Goal: Information Seeking & Learning: Learn about a topic

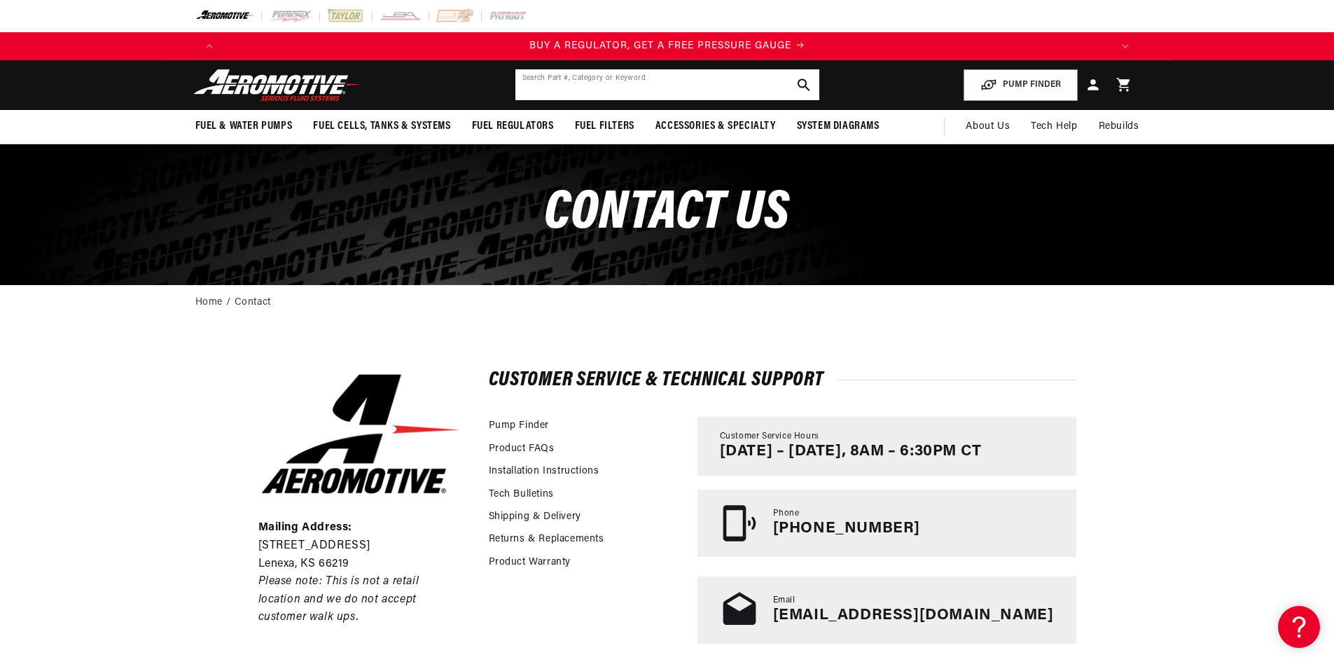
click at [610, 82] on input "text" at bounding box center [667, 84] width 304 height 31
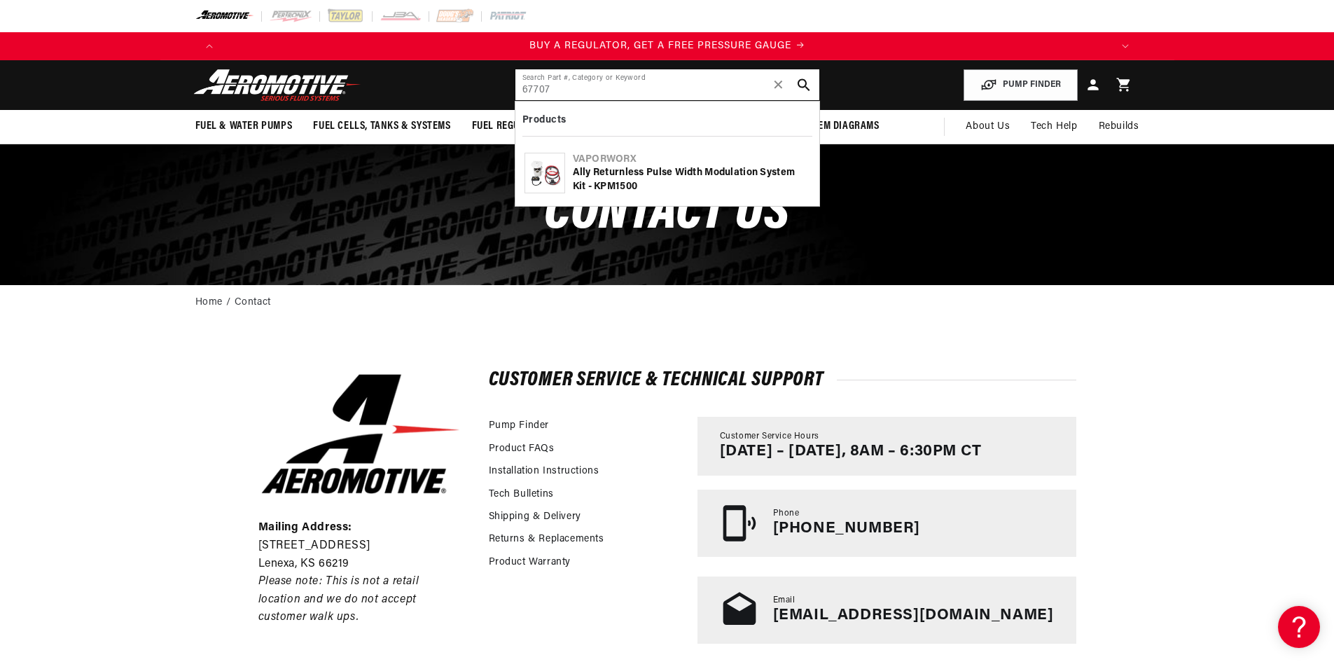
type input "67707"
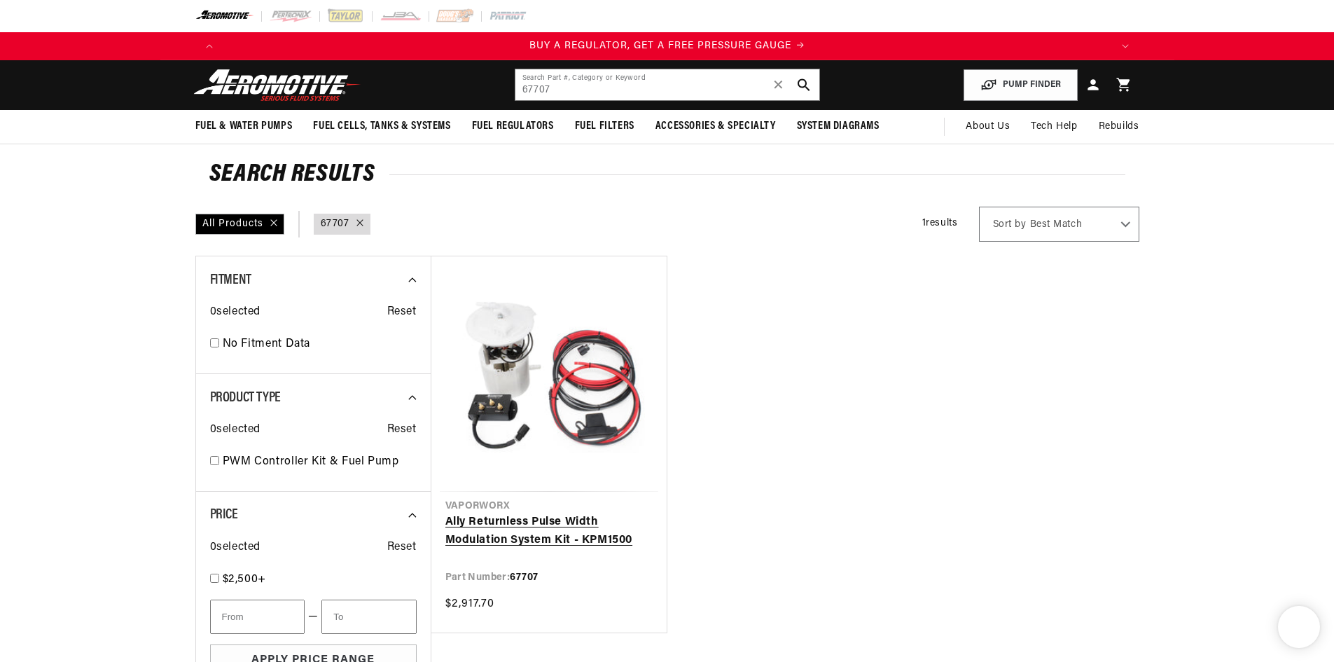
click at [561, 513] on link "Ally Returnless Pulse Width Modulation System Kit - KPM1500" at bounding box center [548, 531] width 207 height 36
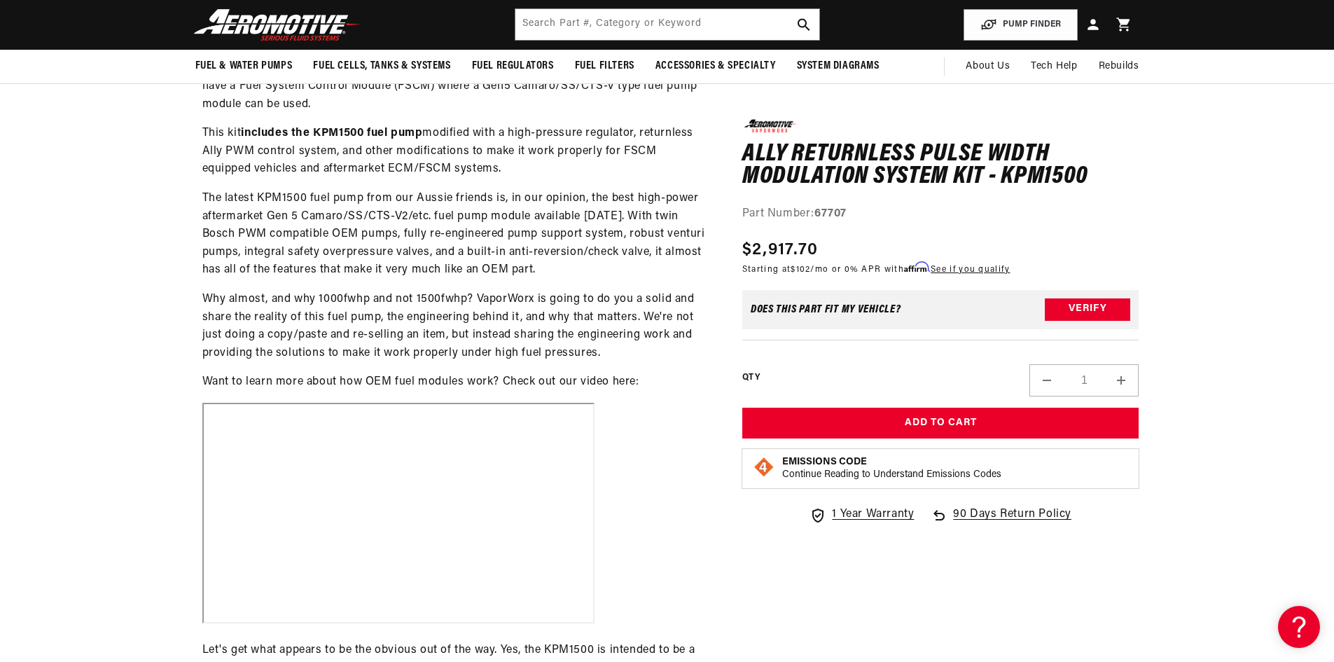
scroll to position [560, 0]
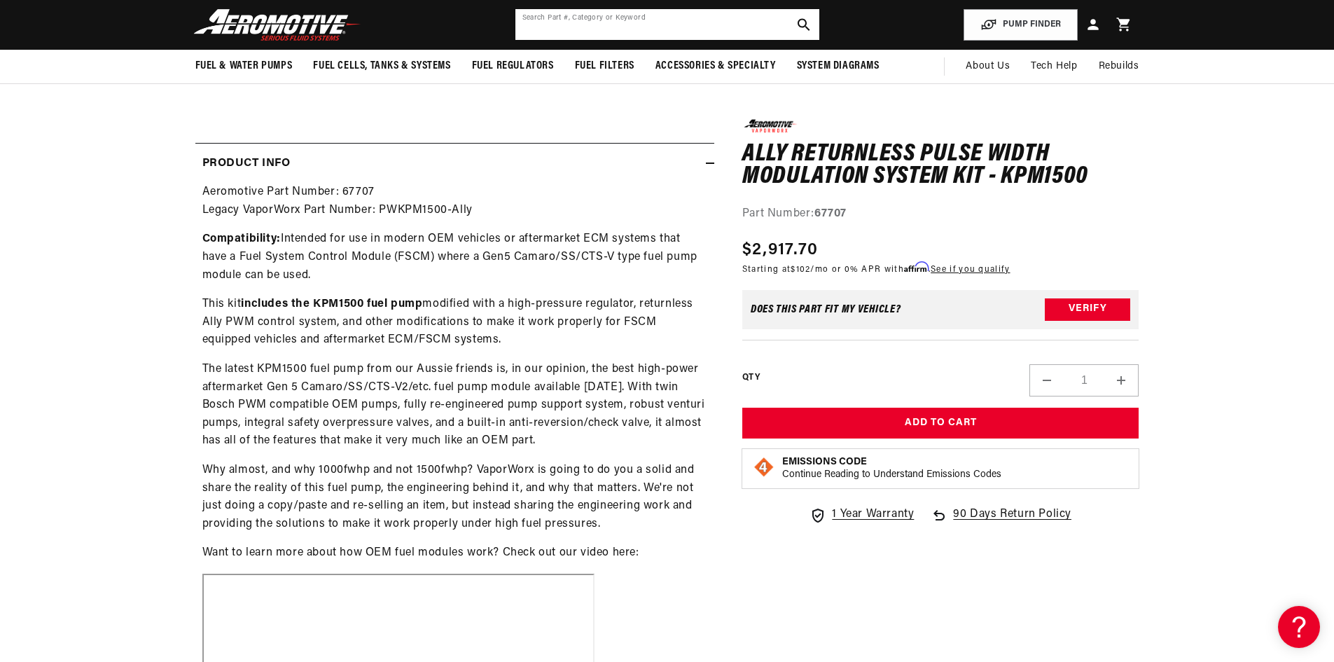
click at [580, 26] on input "text" at bounding box center [667, 24] width 304 height 31
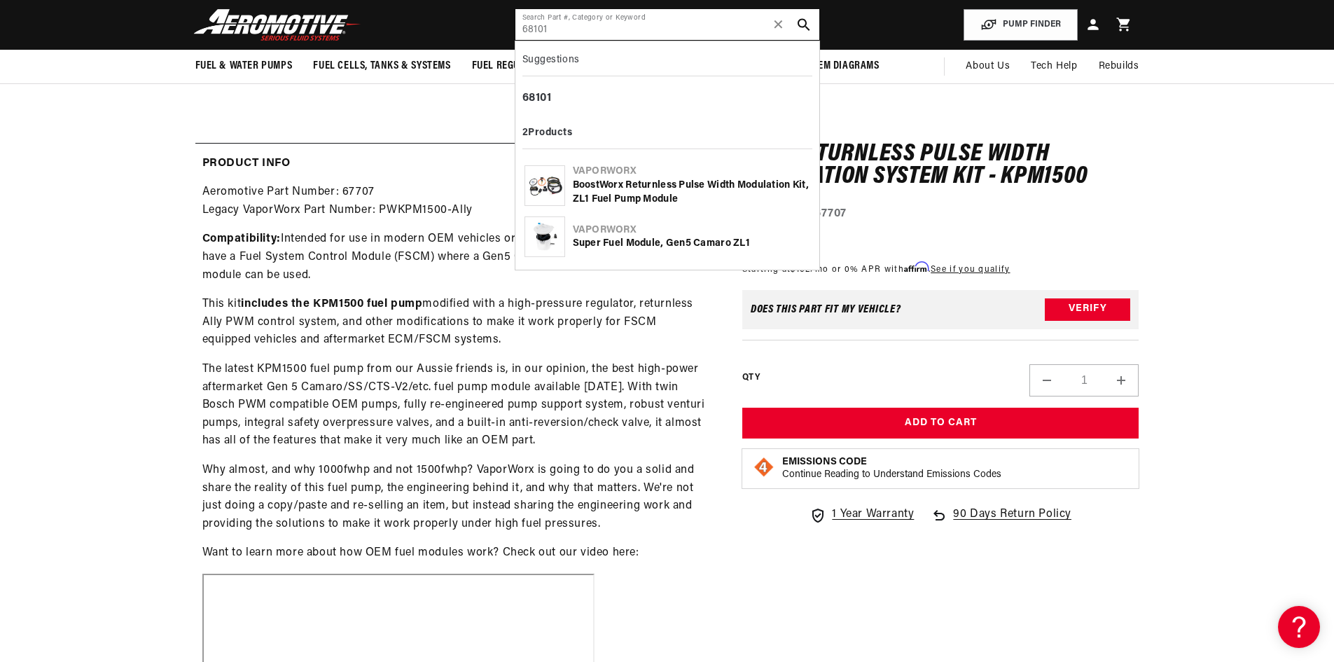
type input "68101"
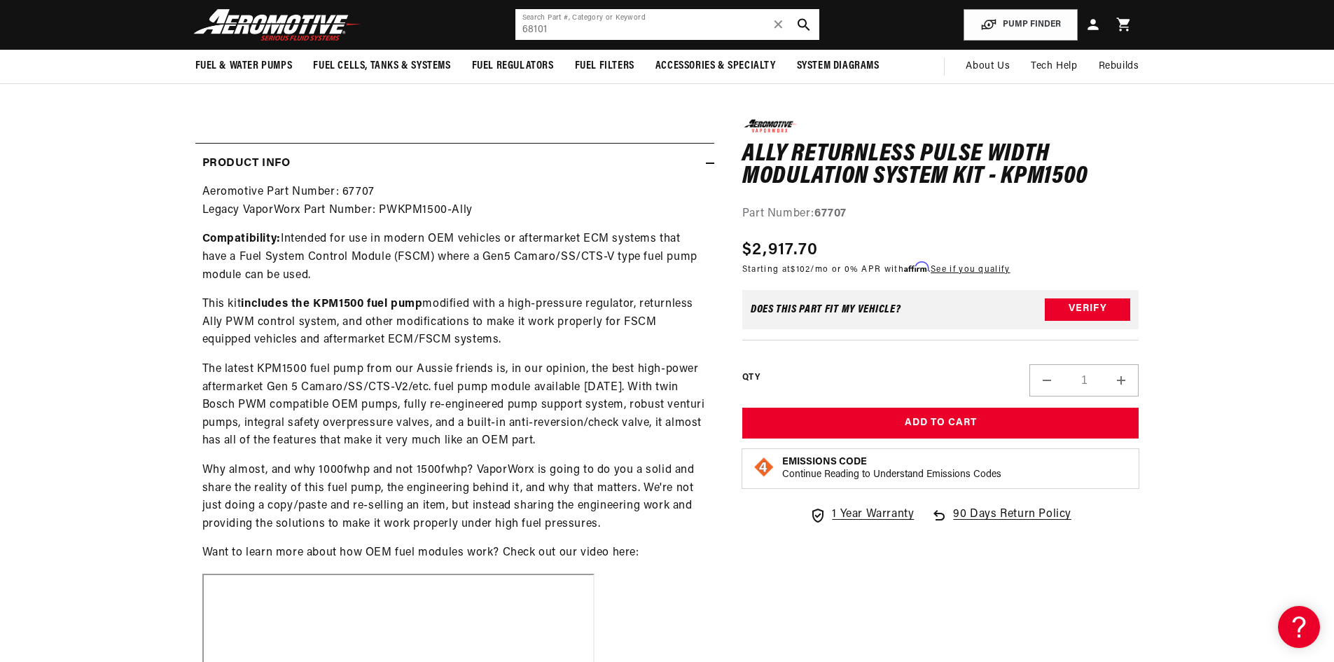
scroll to position [0, 205]
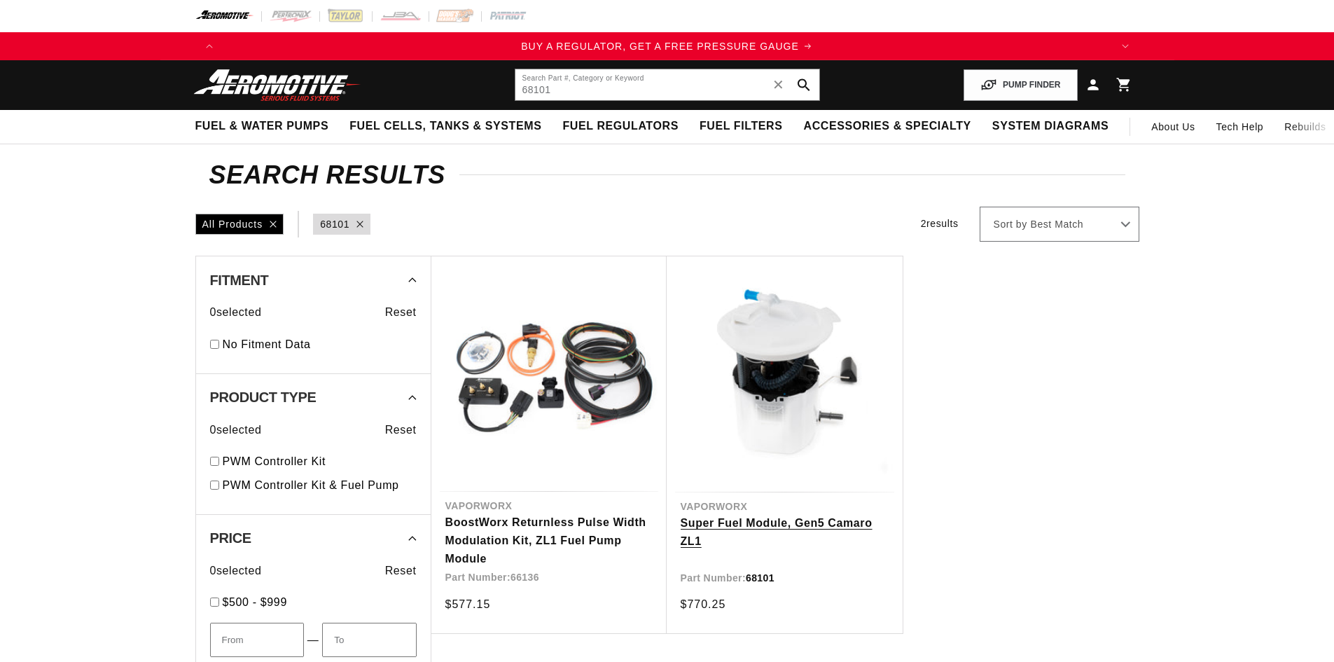
scroll to position [70, 0]
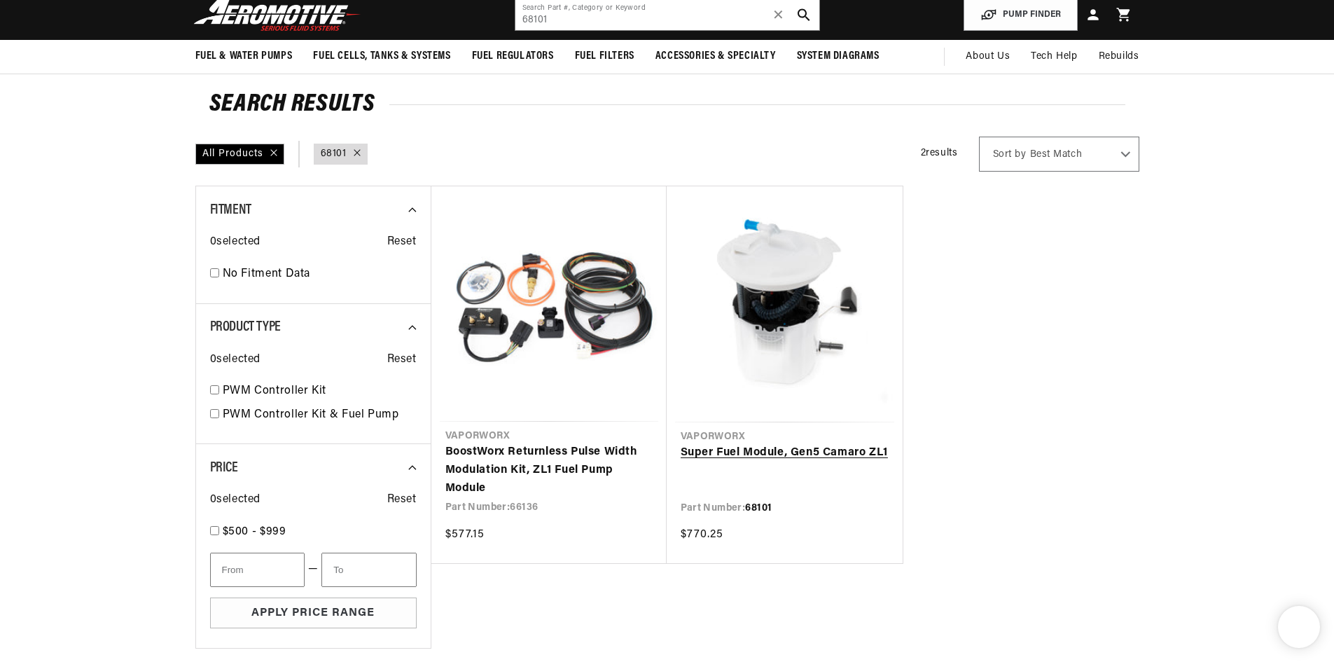
click at [732, 444] on link "Super Fuel Module, Gen5 Camaro ZL1" at bounding box center [784, 453] width 208 height 18
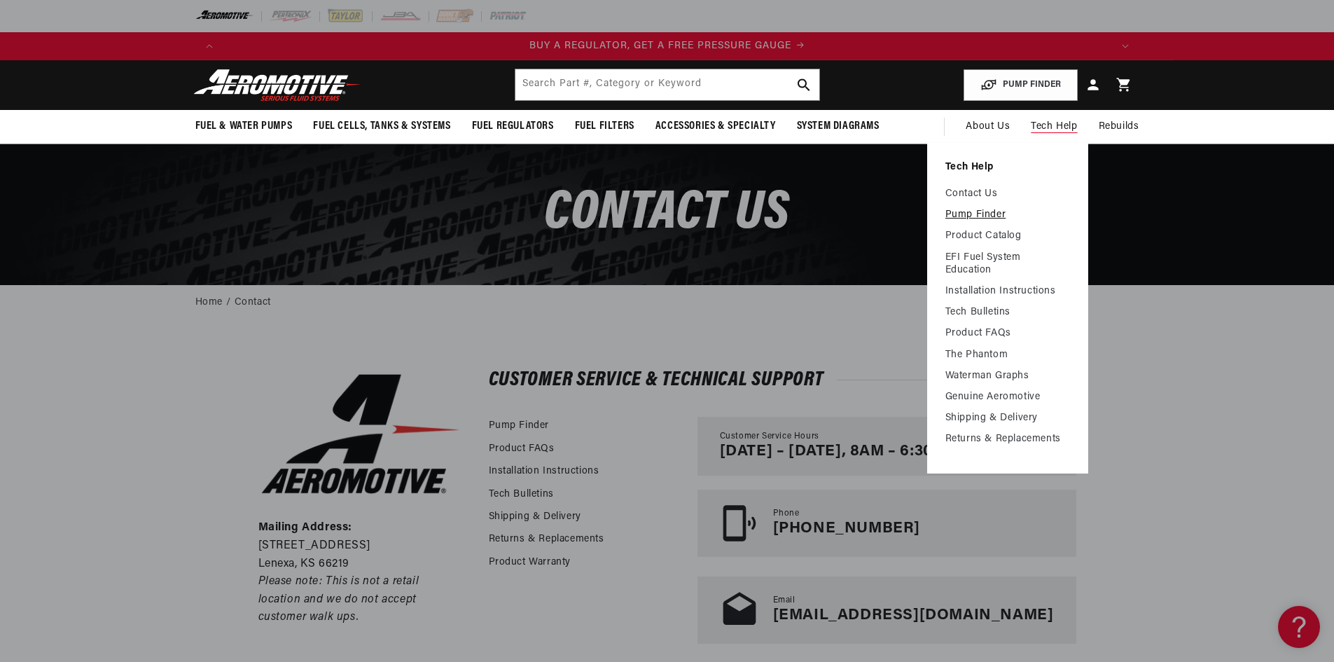
click at [979, 212] on link "Pump Finder" at bounding box center [1007, 215] width 125 height 13
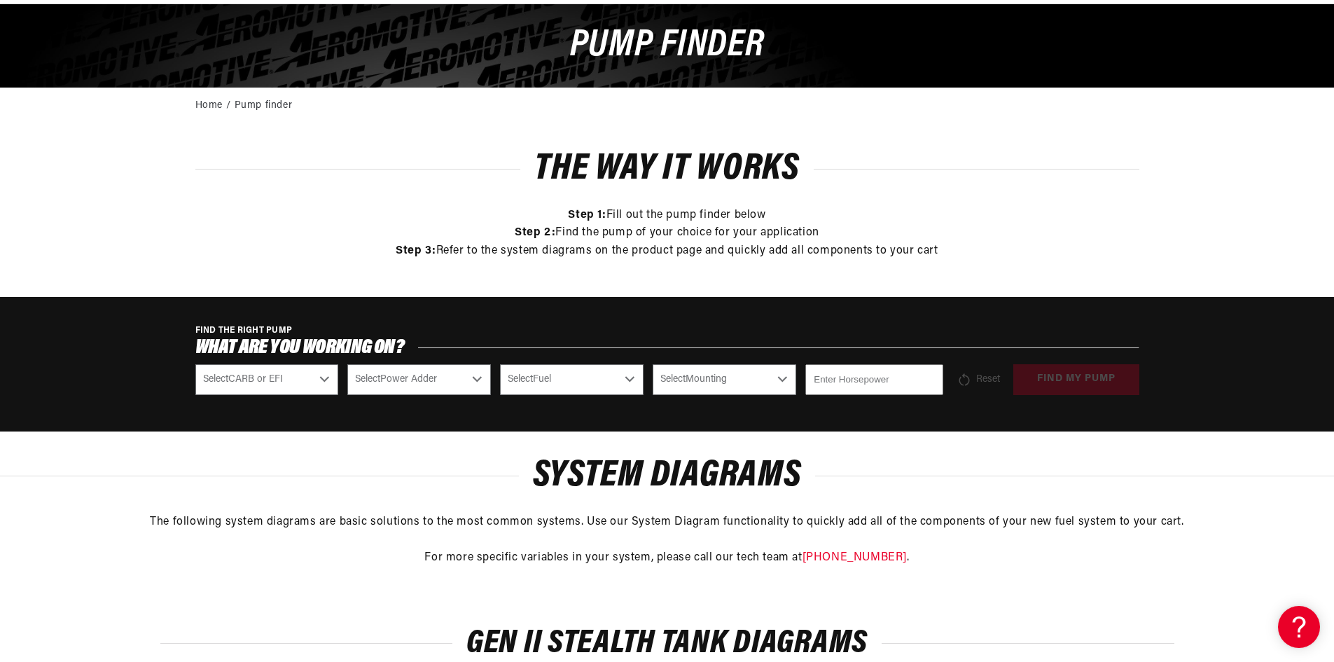
scroll to position [0, 888]
click at [275, 382] on select "Select CARB or EFI [GEOGRAPHIC_DATA] Fuel Injected" at bounding box center [267, 379] width 144 height 31
select select "Fuel-Injected"
click at [195, 364] on select "Select CARB or EFI [GEOGRAPHIC_DATA] Fuel Injected" at bounding box center [267, 379] width 144 height 31
select select "Fuel-Injected"
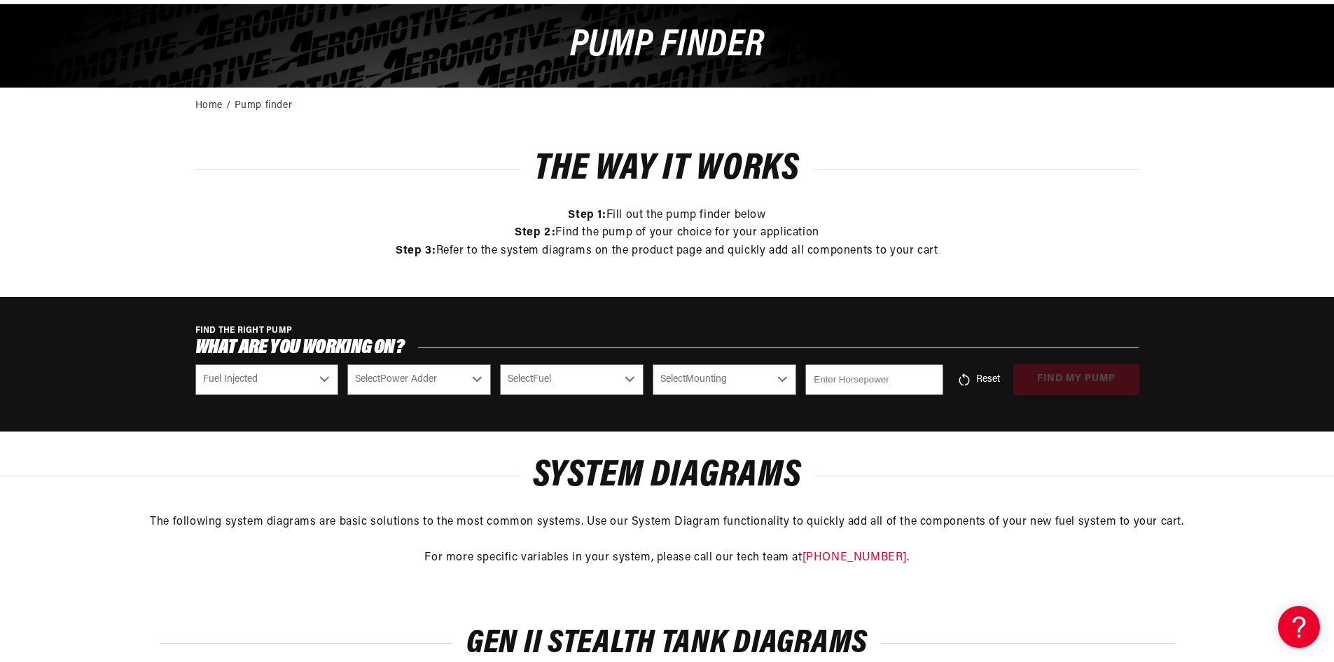
click at [435, 379] on select "Select Power Adder No - Naturally Aspirated Yes - Forced Induction" at bounding box center [419, 379] width 144 height 31
select select "Yes-Forced-Induction"
click at [347, 364] on select "Select Power Adder No - Naturally Aspirated Yes - Forced Induction" at bounding box center [419, 379] width 144 height 31
select select "Yes-Forced-Induction"
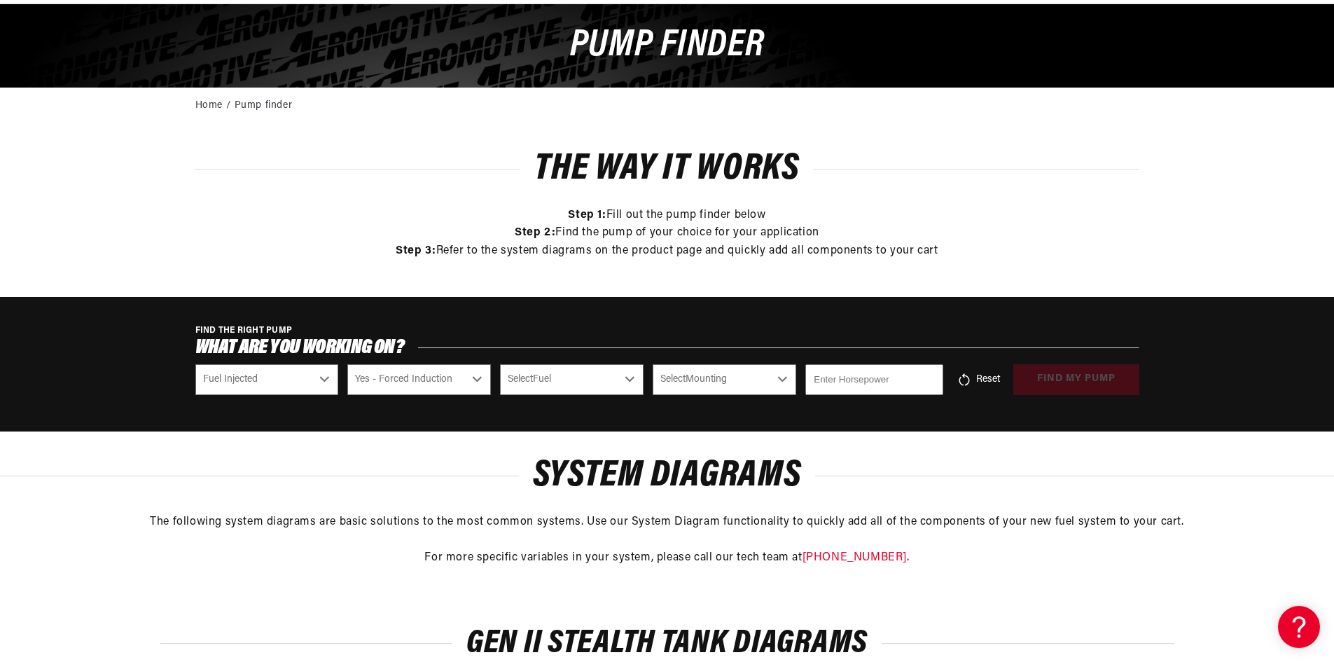
click at [558, 382] on select "Select Fuel E85 Gas" at bounding box center [572, 379] width 144 height 31
select select "Gas"
click at [500, 364] on select "Select Fuel E85 Gas" at bounding box center [572, 379] width 144 height 31
select select "Gas"
click at [708, 379] on select "Select Mounting External In-Tank" at bounding box center [724, 379] width 144 height 31
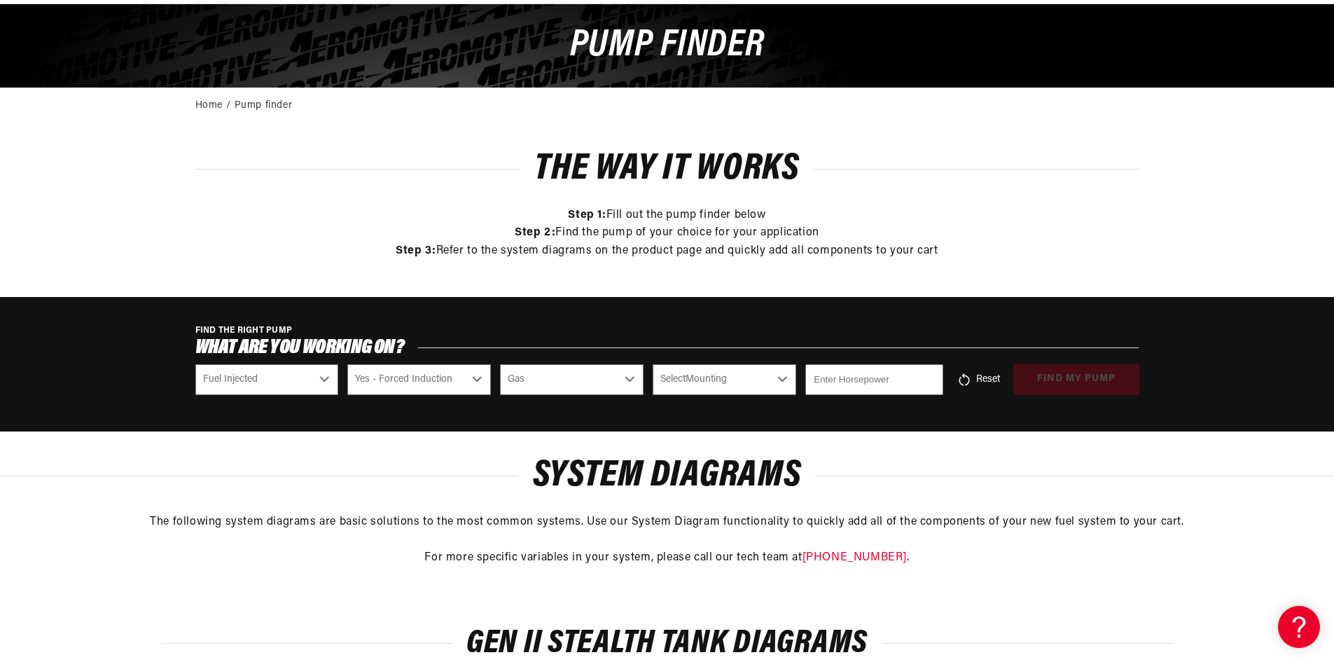
scroll to position [0, 2663]
select select "In-Tank"
click at [652, 364] on select "Select Mounting External In-Tank" at bounding box center [724, 379] width 144 height 31
select select "In-Tank"
click at [830, 381] on input "number" at bounding box center [873, 379] width 137 height 31
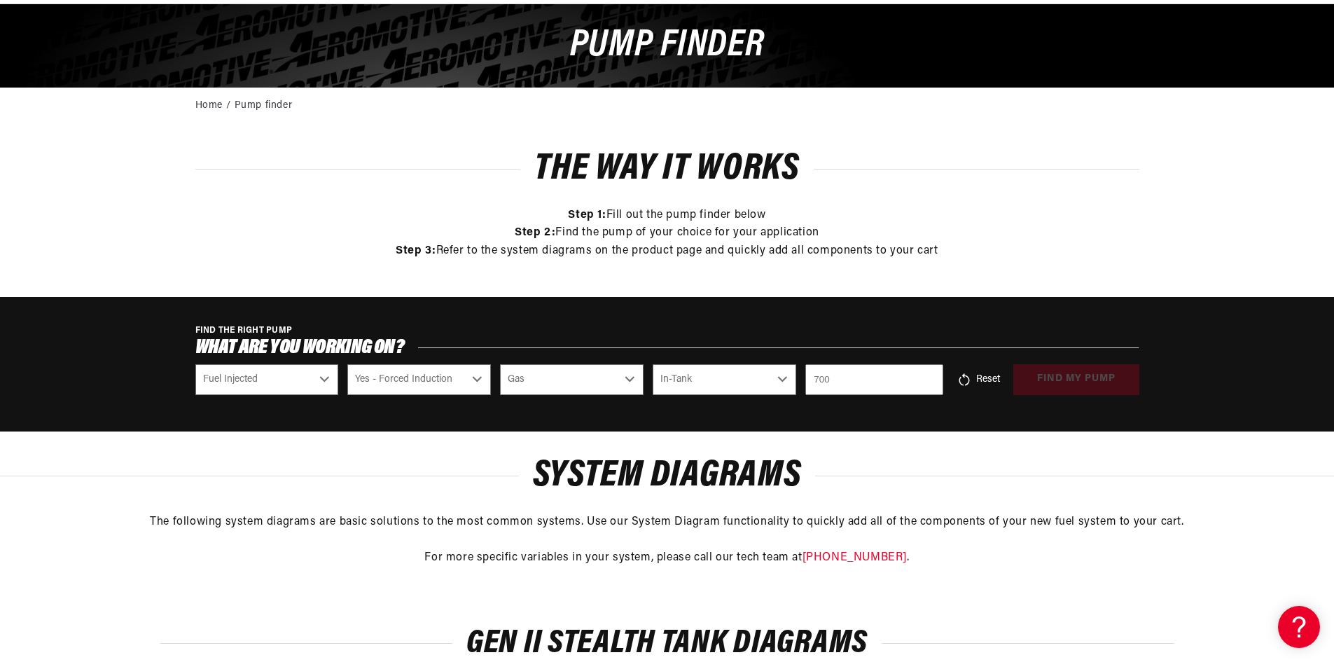
scroll to position [0, 0]
type input "7"
type input "650"
click at [1069, 380] on div "Reset find my pump" at bounding box center [1045, 379] width 187 height 31
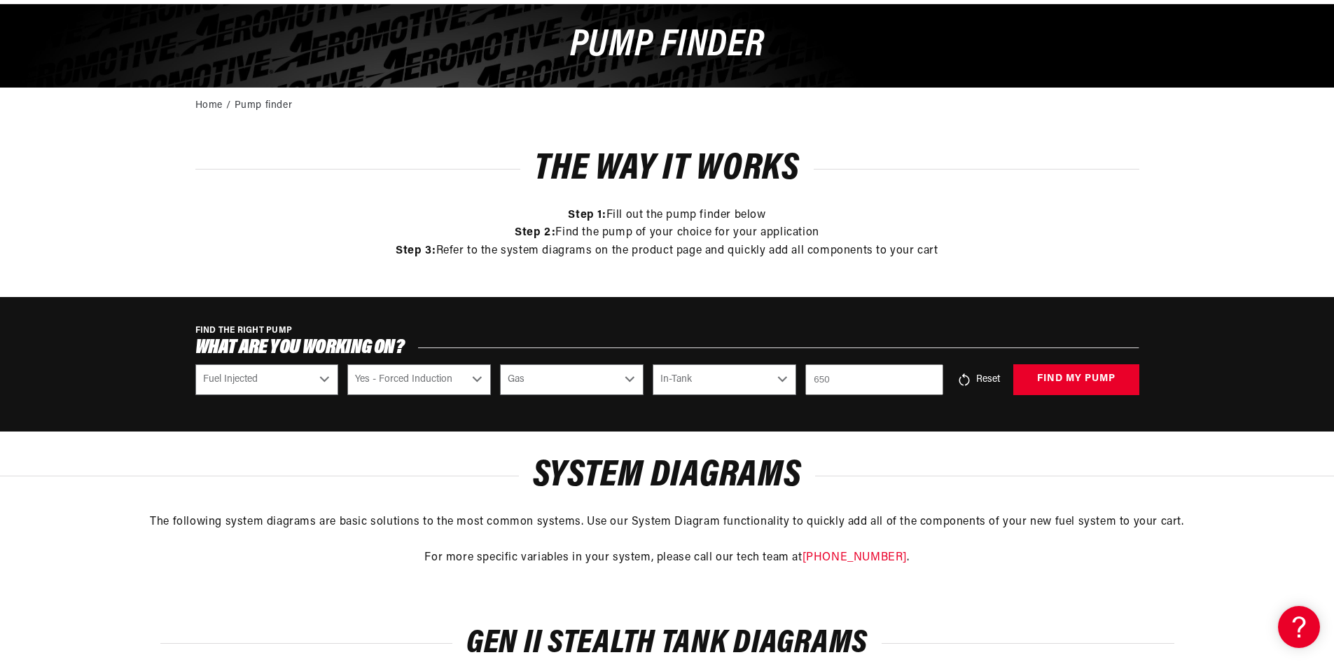
scroll to position [0, 1775]
click at [1069, 380] on button "find my pump" at bounding box center [1076, 380] width 126 height 32
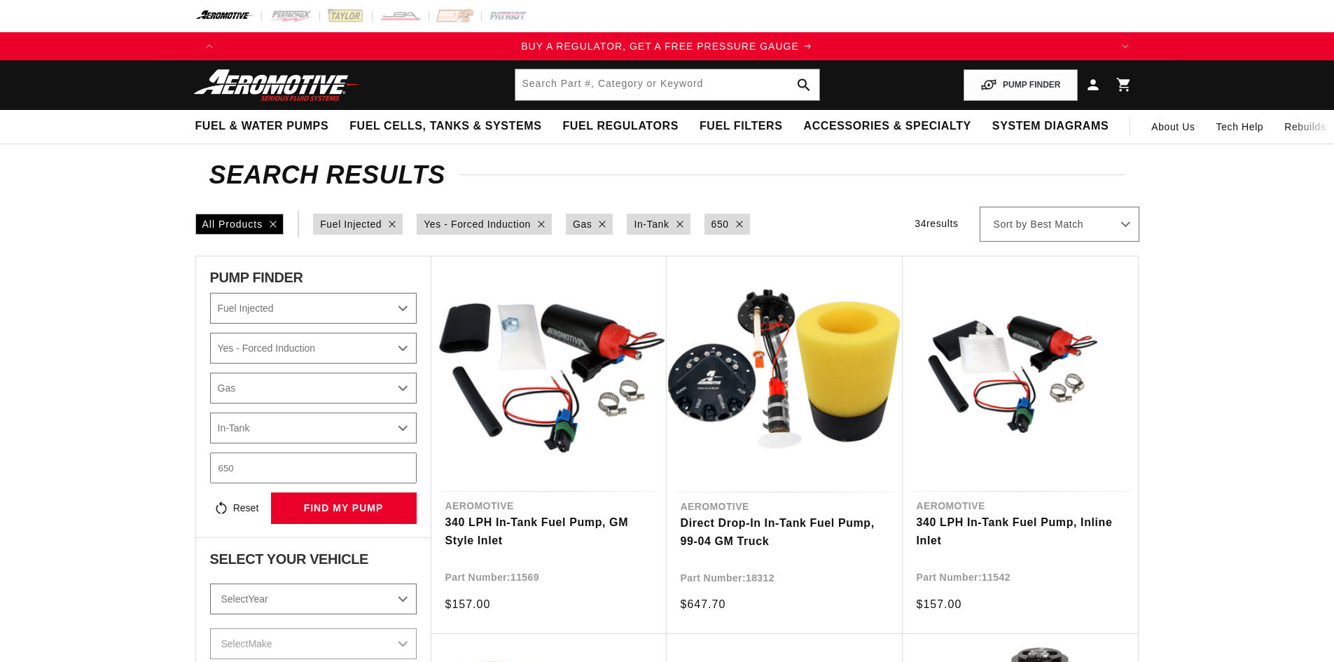
select select "Fuel-Injected"
select select "Yes-Forced-Induction"
select select "Gas"
select select "In-Tank"
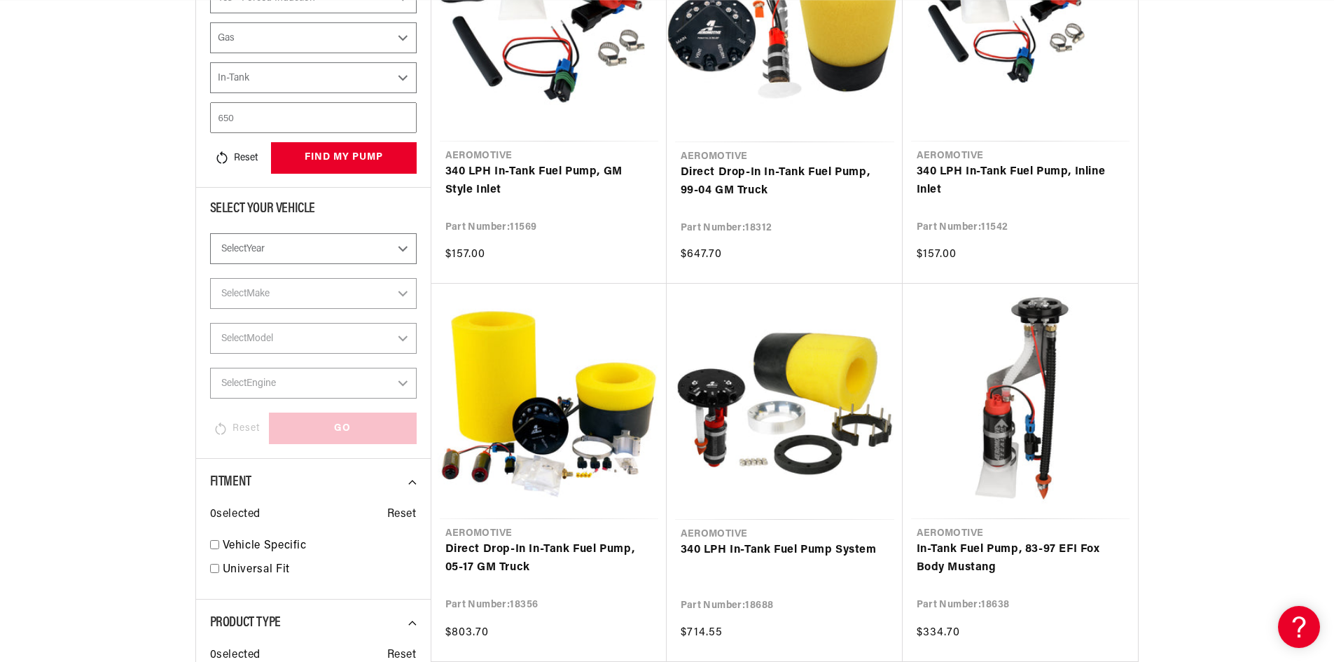
scroll to position [0, 888]
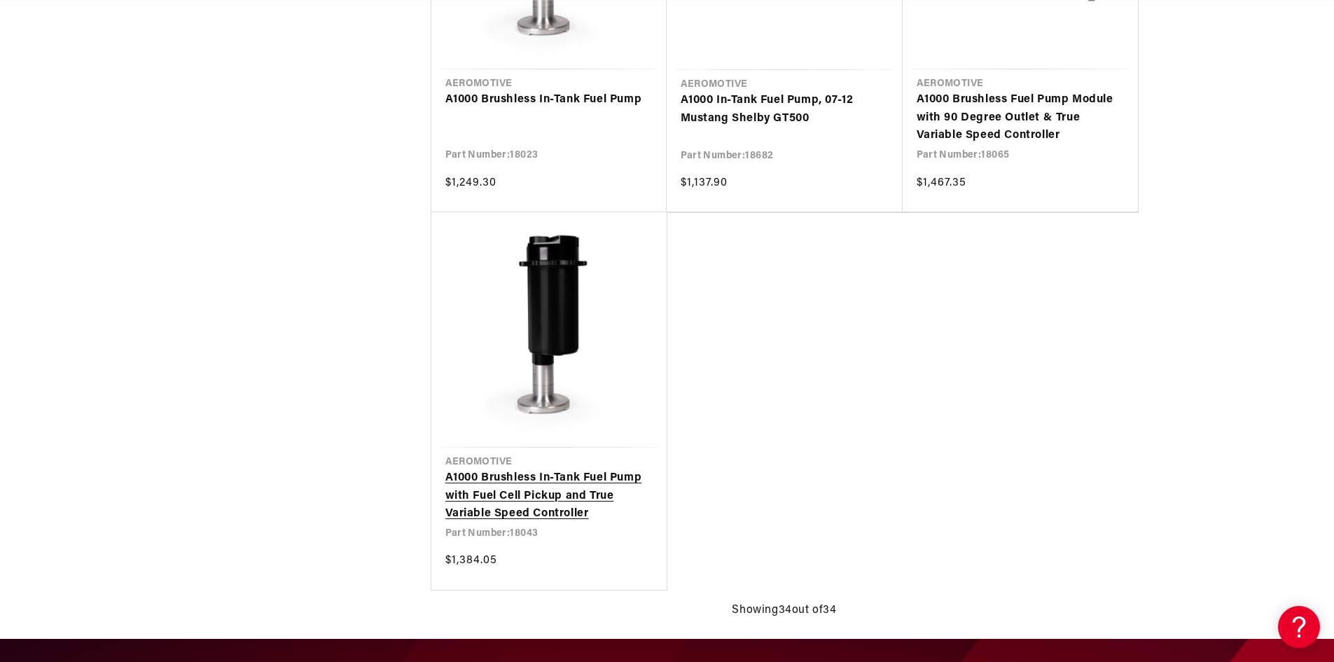
click at [543, 492] on link "A1000 Brushless In-Tank Fuel Pump with Fuel Cell Pickup and True Variable Speed…" at bounding box center [548, 496] width 207 height 54
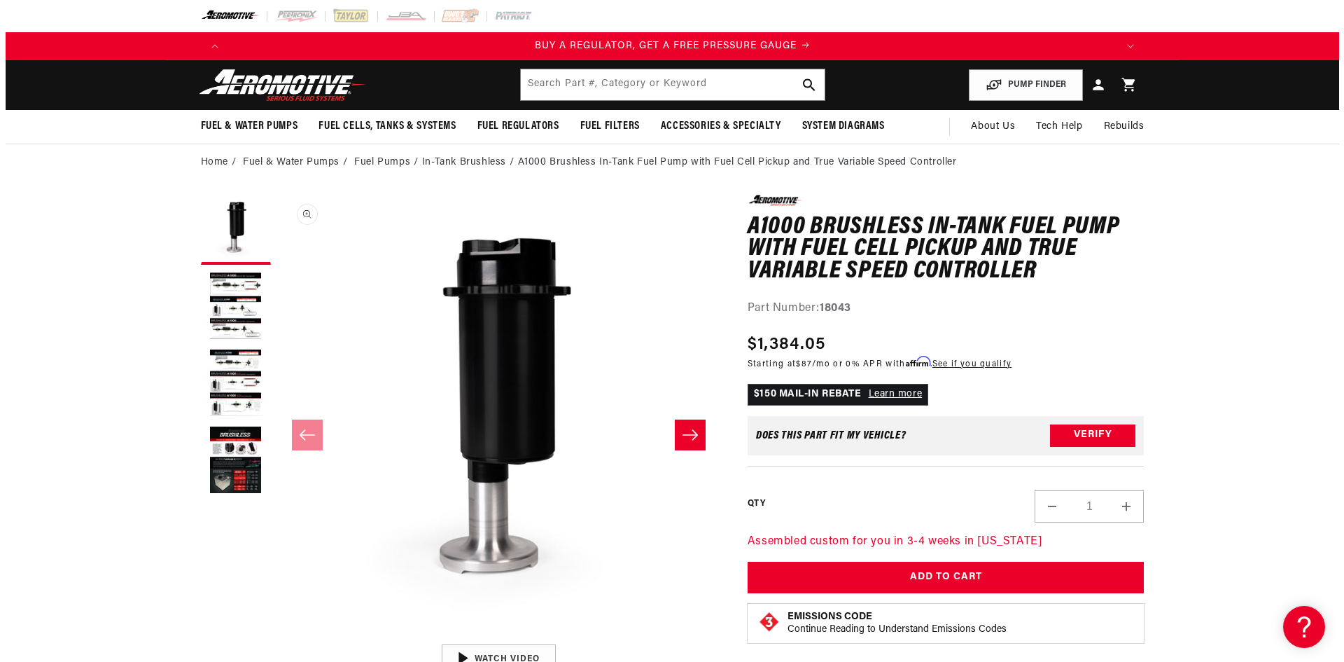
scroll to position [1, 0]
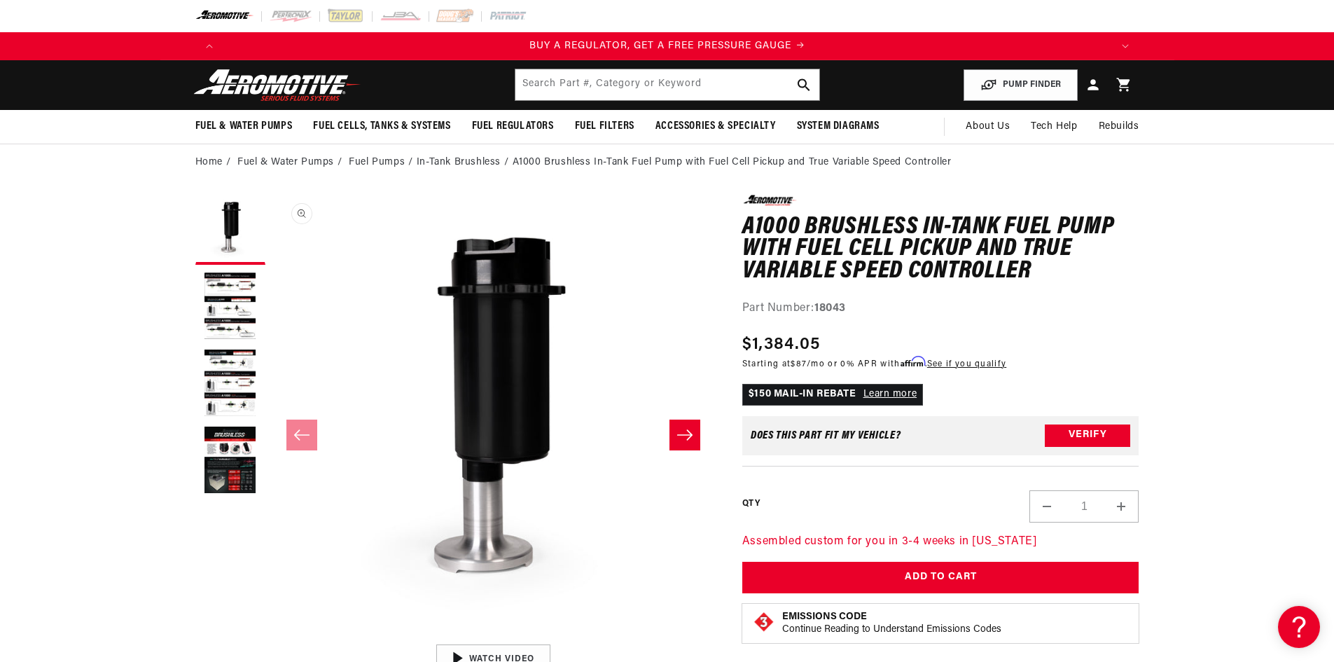
click at [272, 636] on button "Open media 1 in modal" at bounding box center [272, 636] width 0 height 0
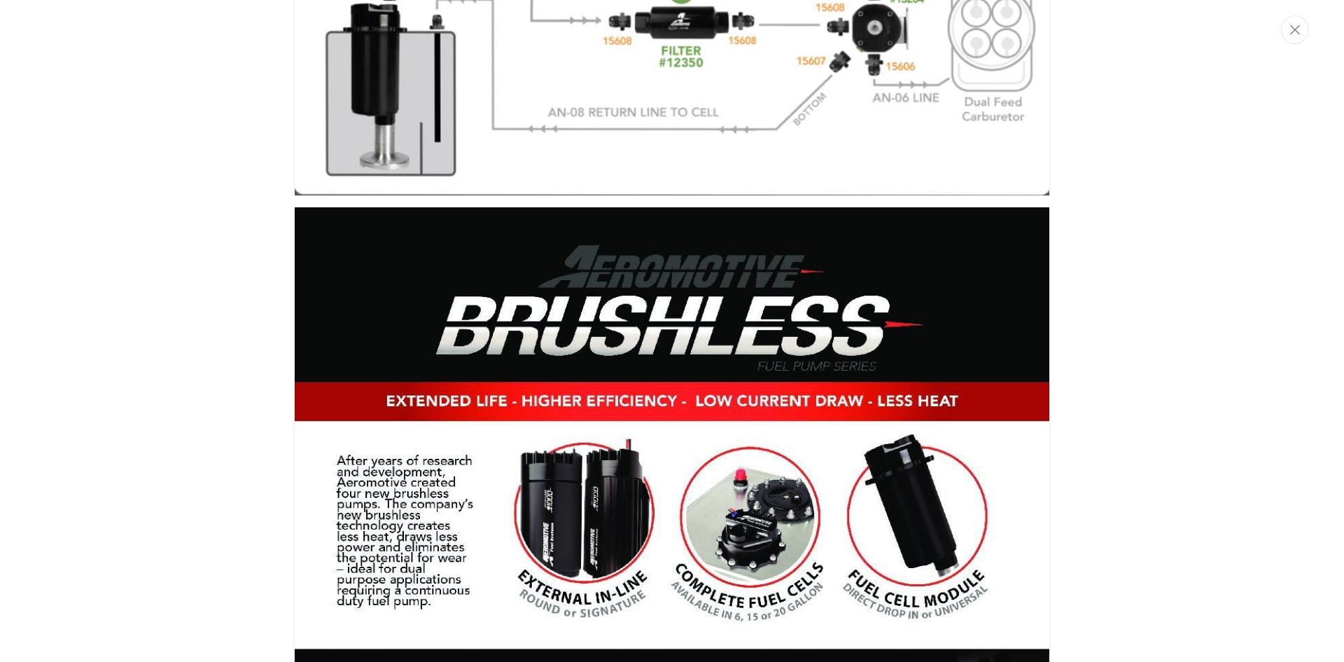
scroll to position [0, 0]
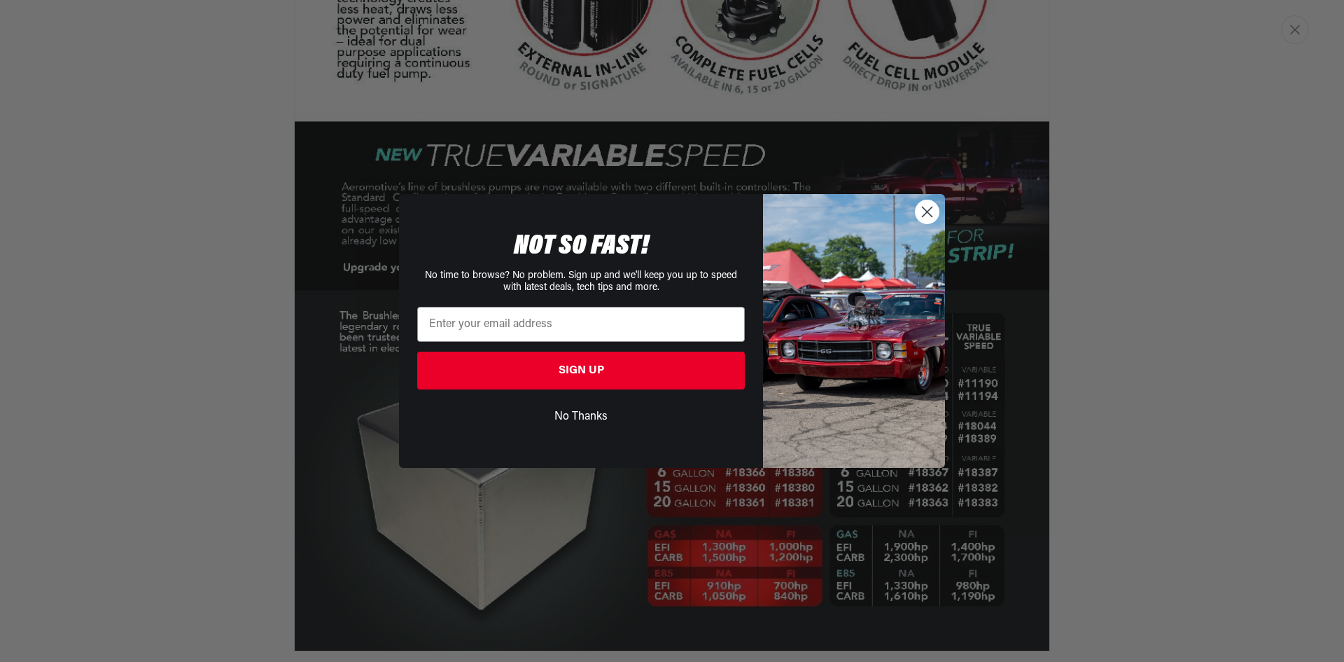
click at [927, 206] on circle "Close dialog" at bounding box center [927, 211] width 23 height 23
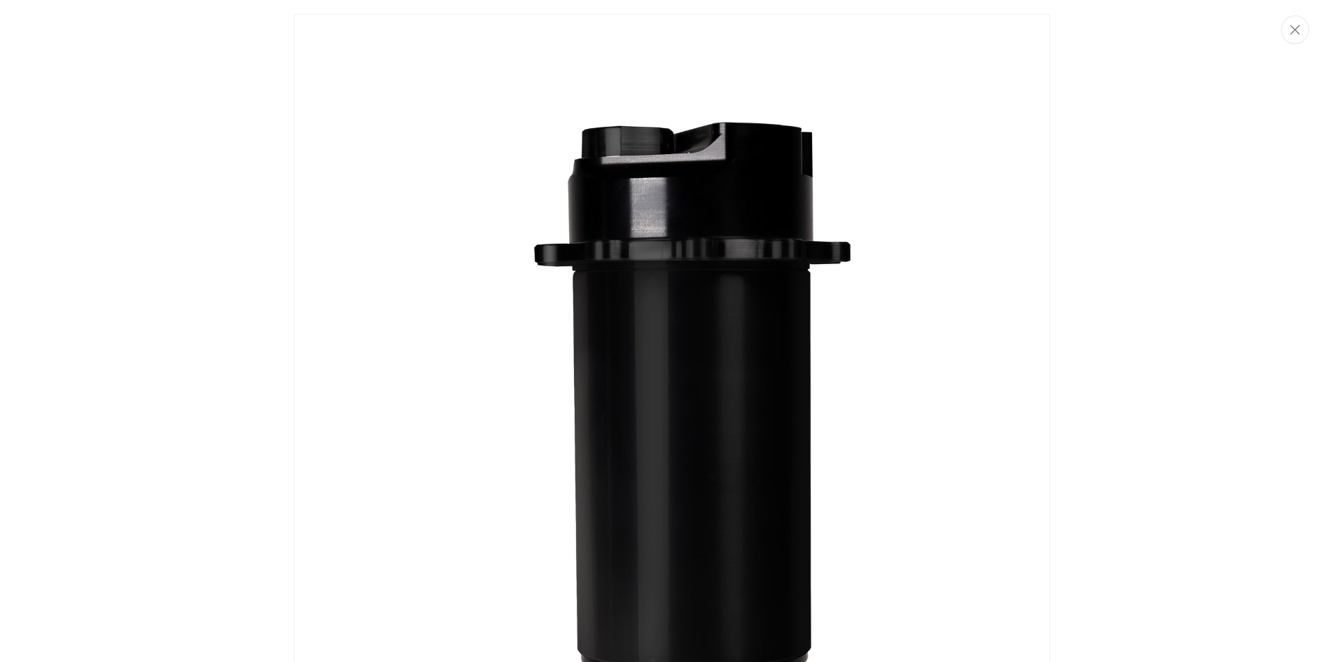
scroll to position [0, 2663]
